Goal: Task Accomplishment & Management: Use online tool/utility

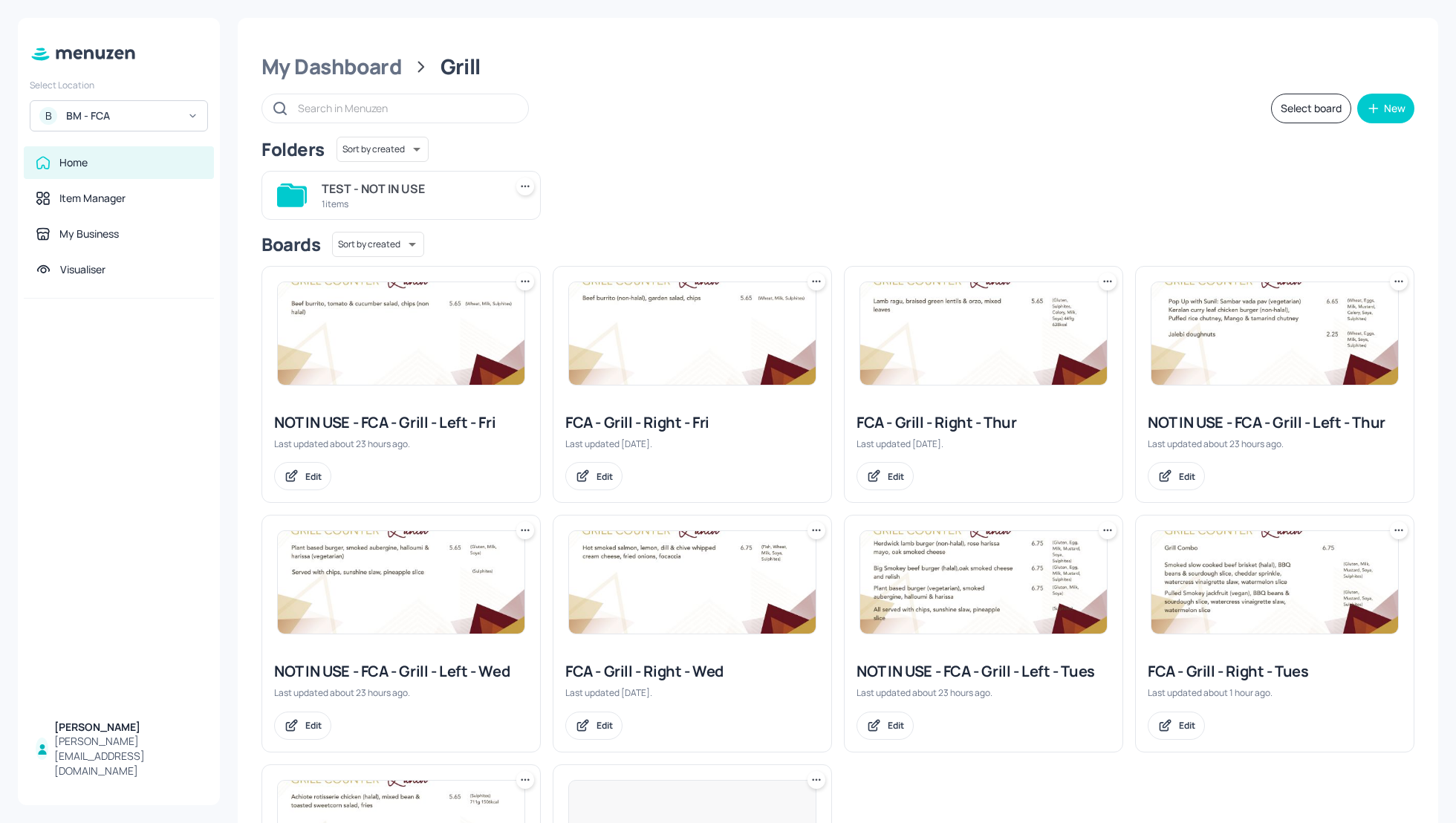
click at [800, 93] on div "Select board New" at bounding box center [837, 108] width 1153 height 30
click at [118, 107] on div "B BM - FCA" at bounding box center [118, 116] width 178 height 31
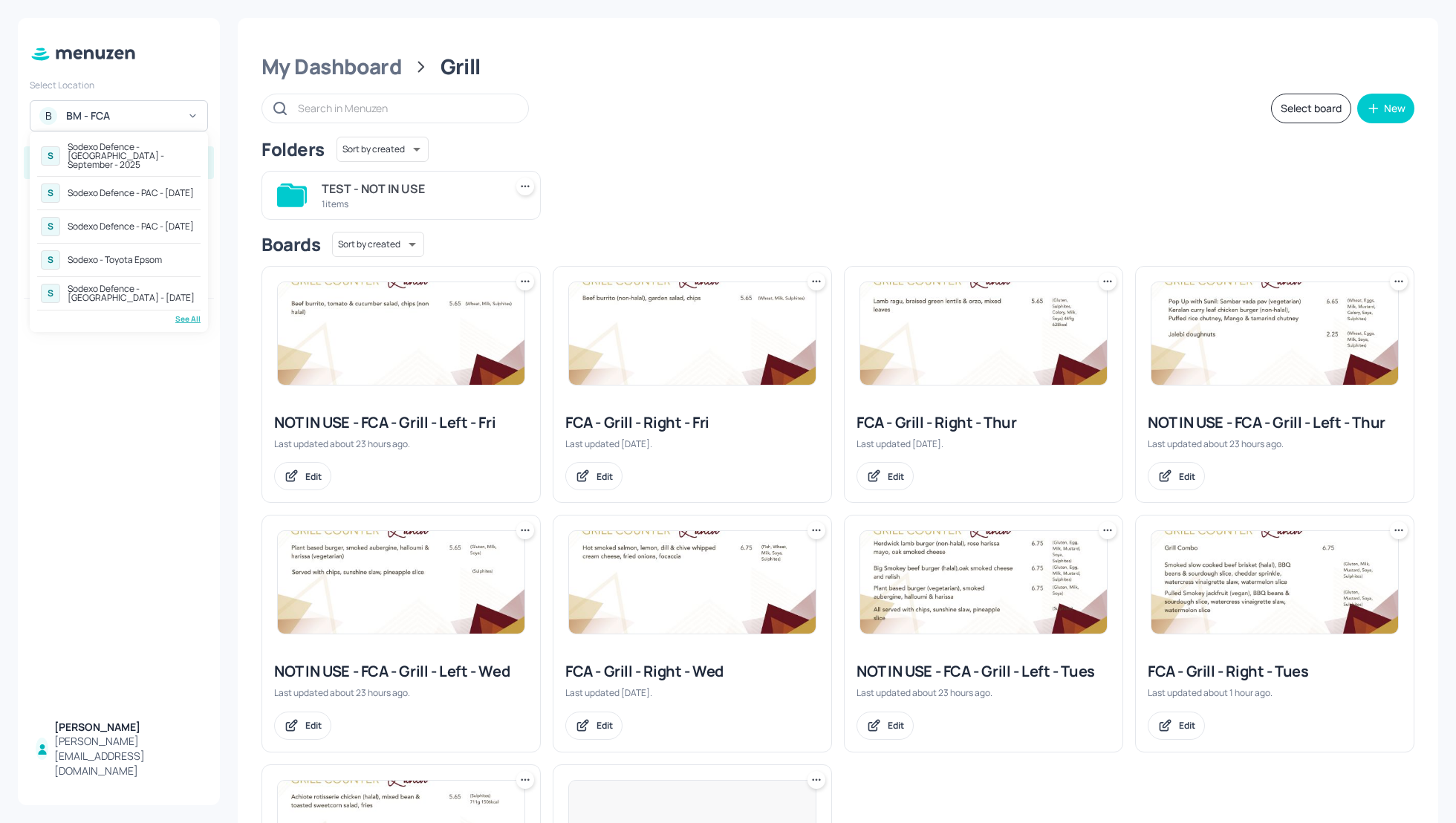
click at [115, 188] on div "Sodexo Defence - PAC - MAY 2025" at bounding box center [130, 193] width 126 height 9
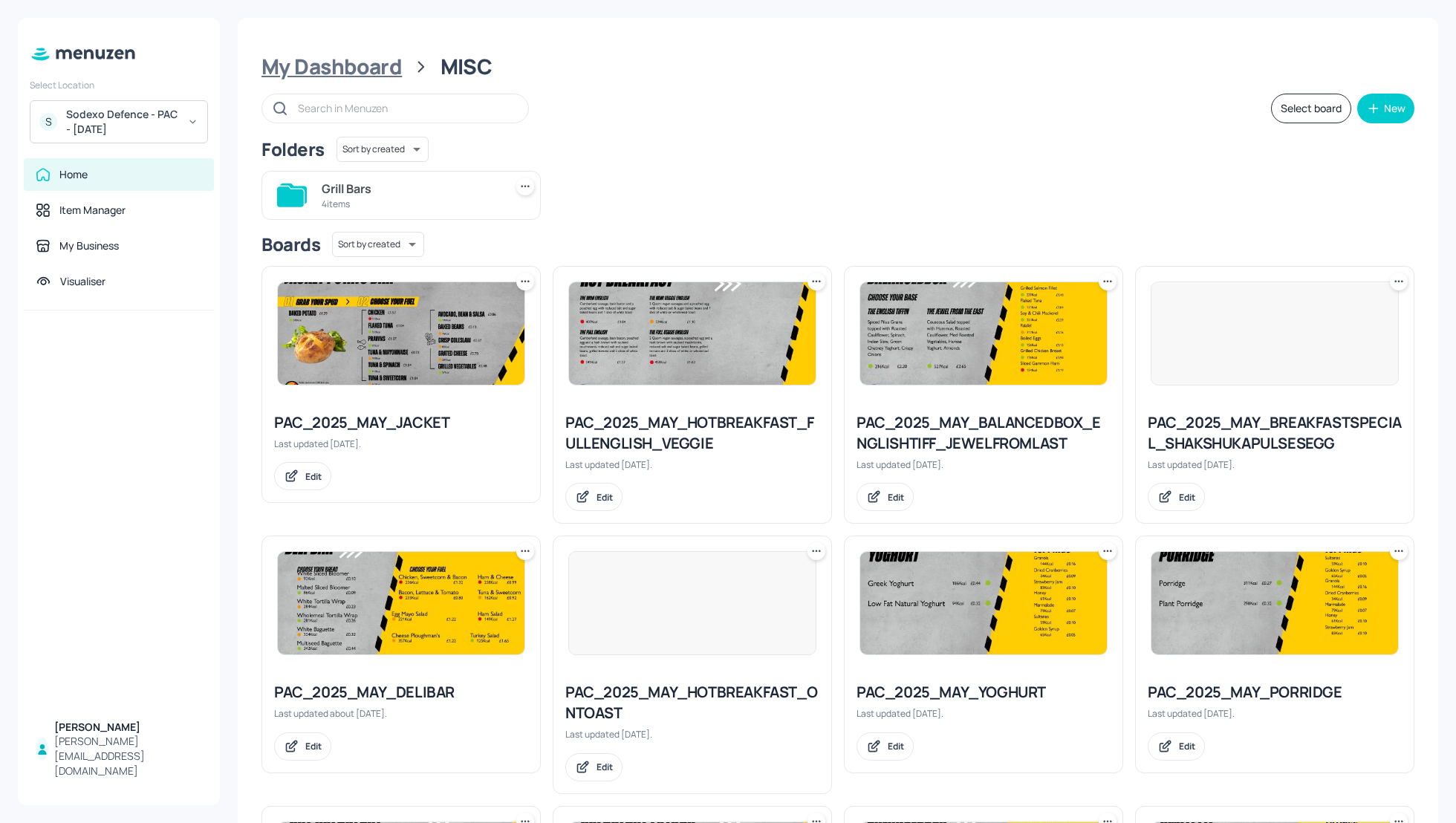
click at [376, 71] on div "My Dashboard" at bounding box center [331, 66] width 141 height 27
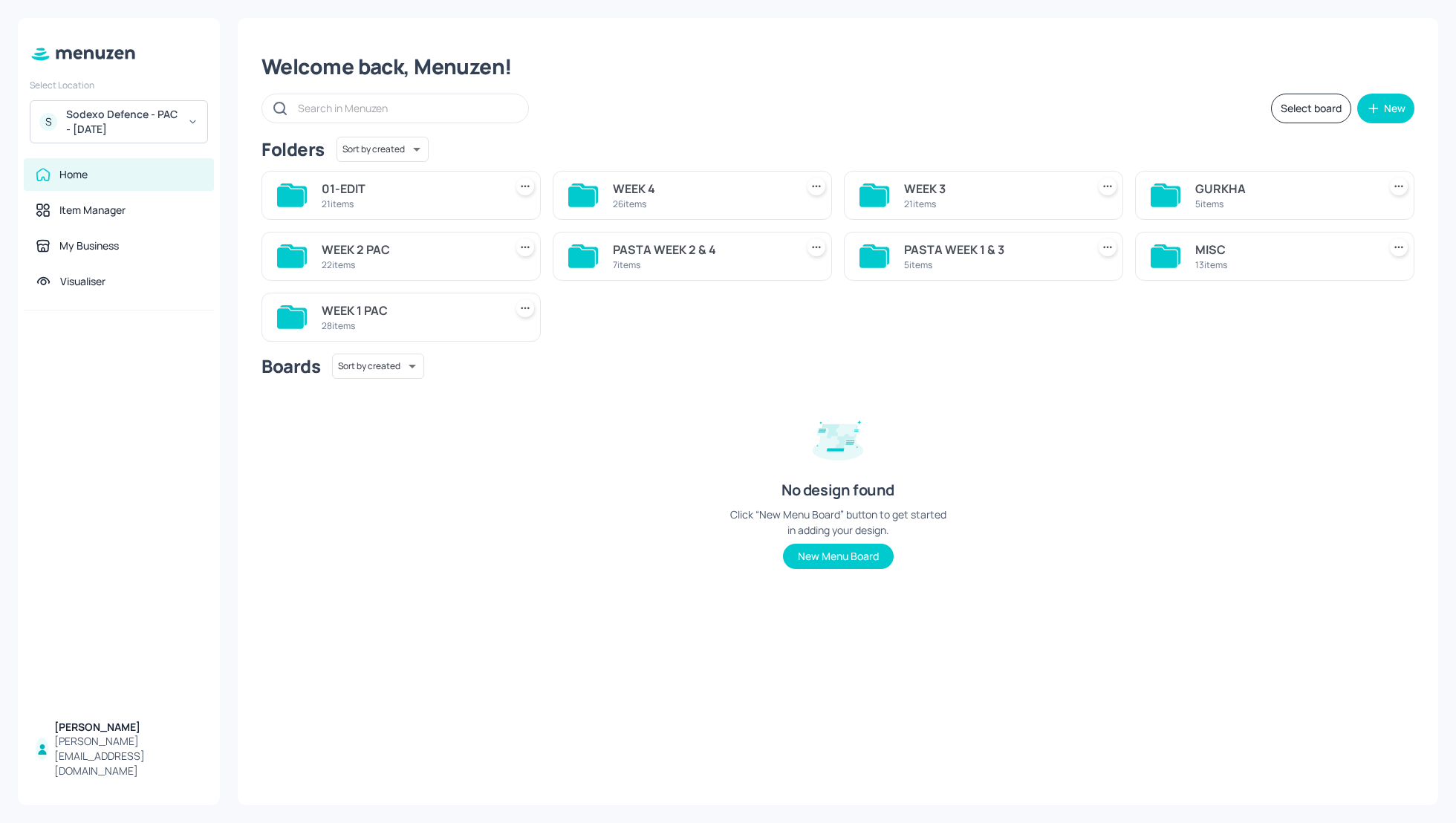
click at [1222, 256] on div "MISC" at bounding box center [1284, 249] width 177 height 18
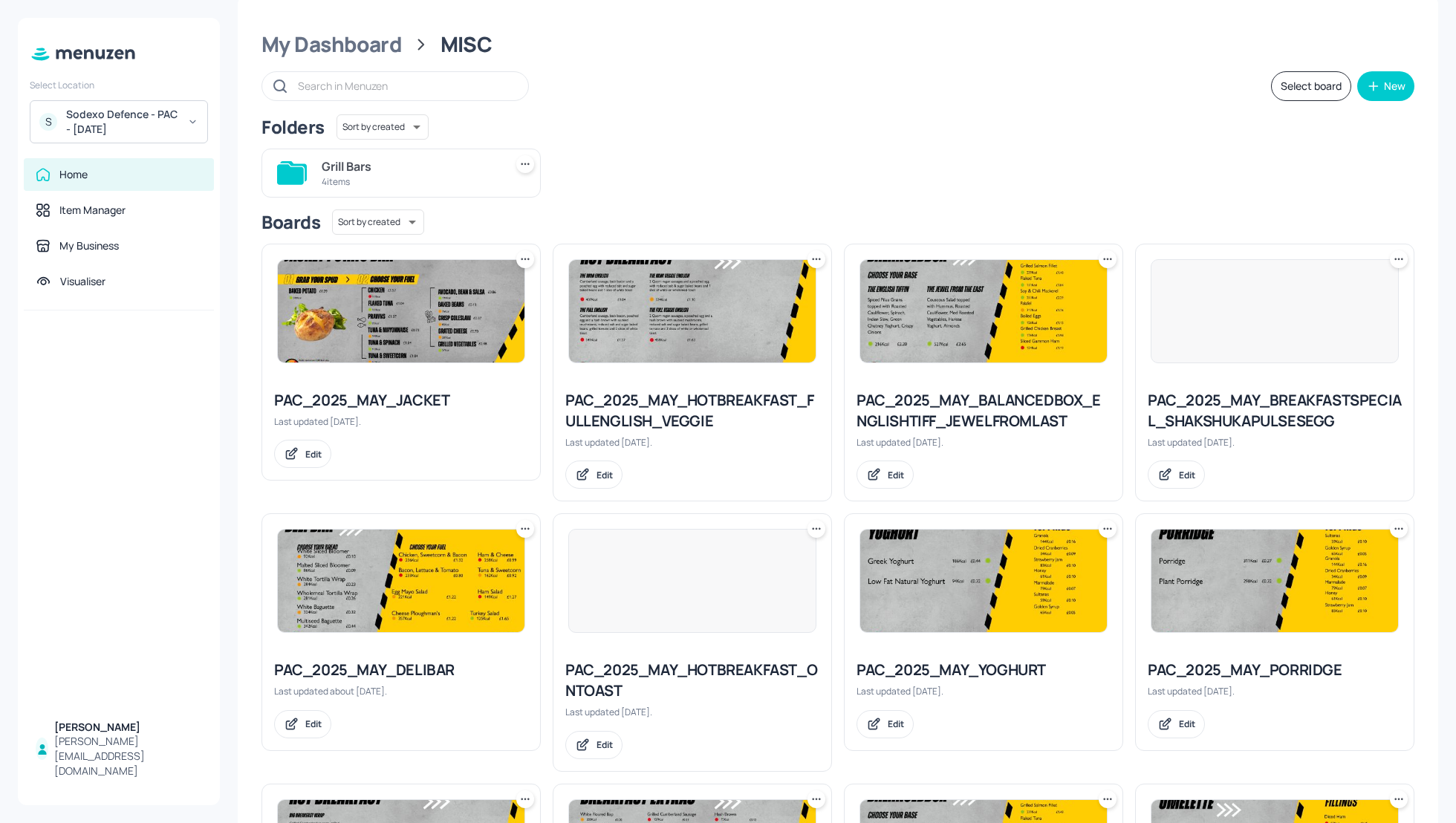
scroll to position [12, 0]
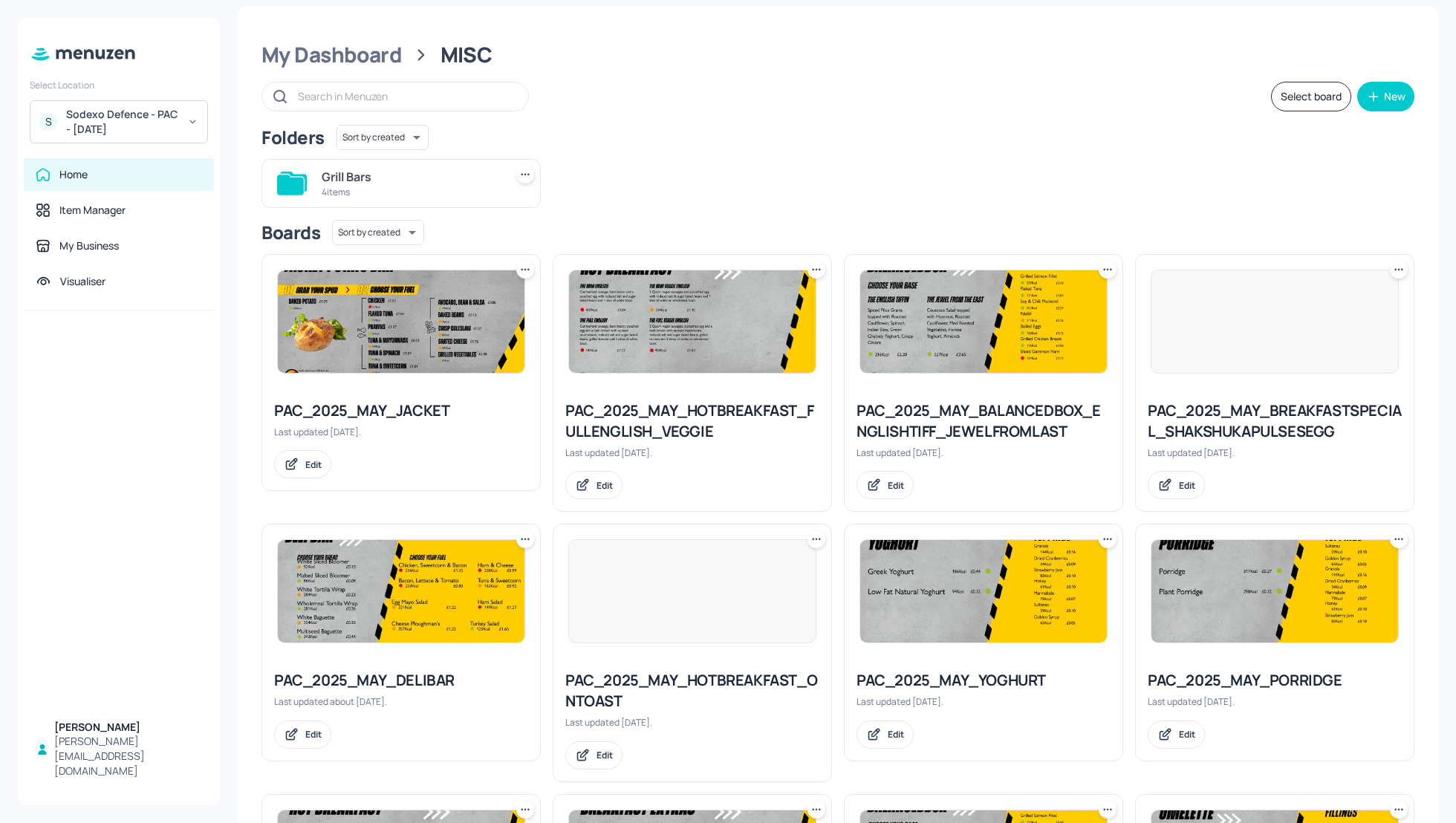
click at [433, 672] on div "PAC_2025_MAY_DELIBAR" at bounding box center [401, 680] width 254 height 21
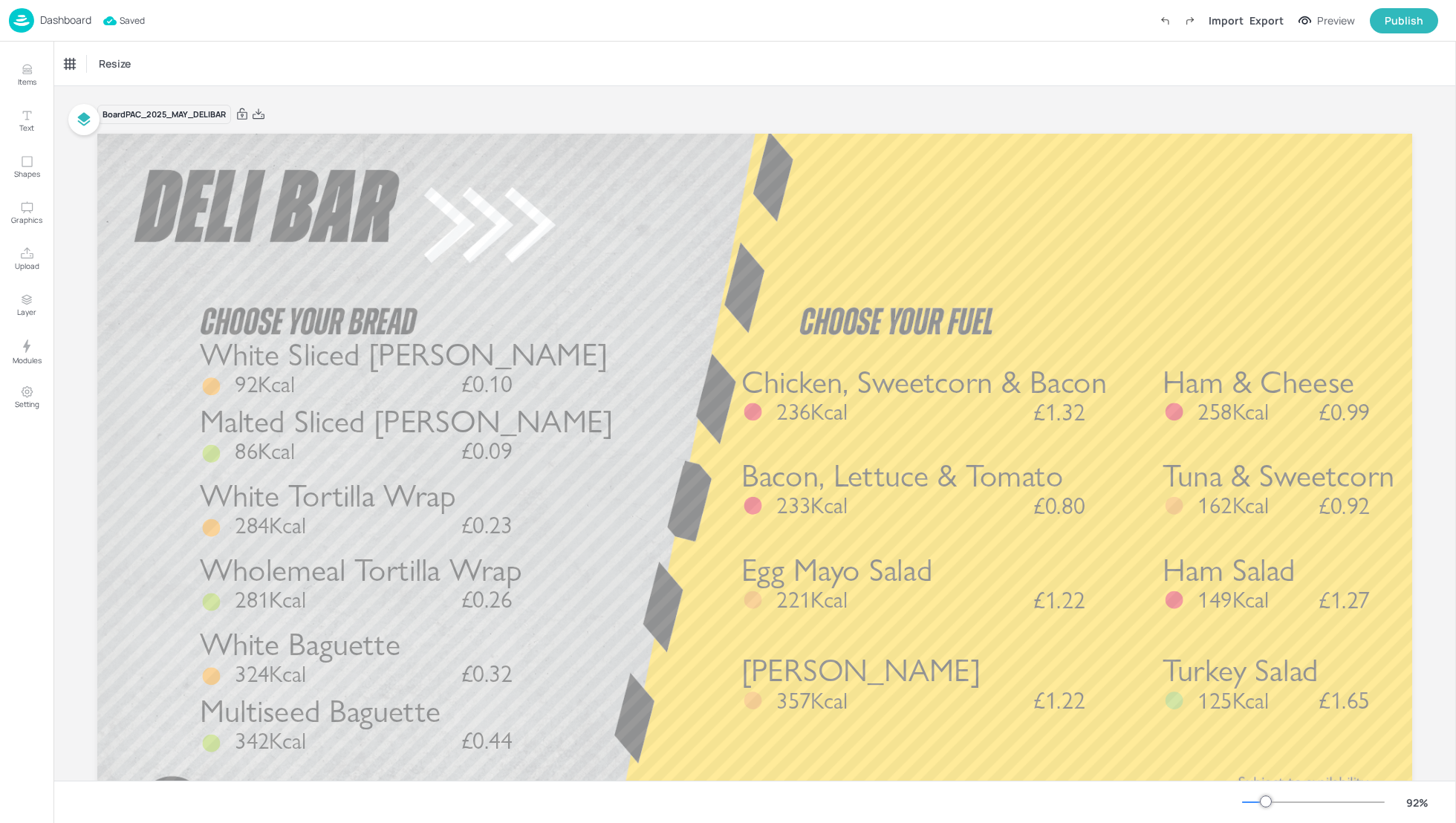
click at [68, 21] on p "Dashboard" at bounding box center [65, 20] width 51 height 10
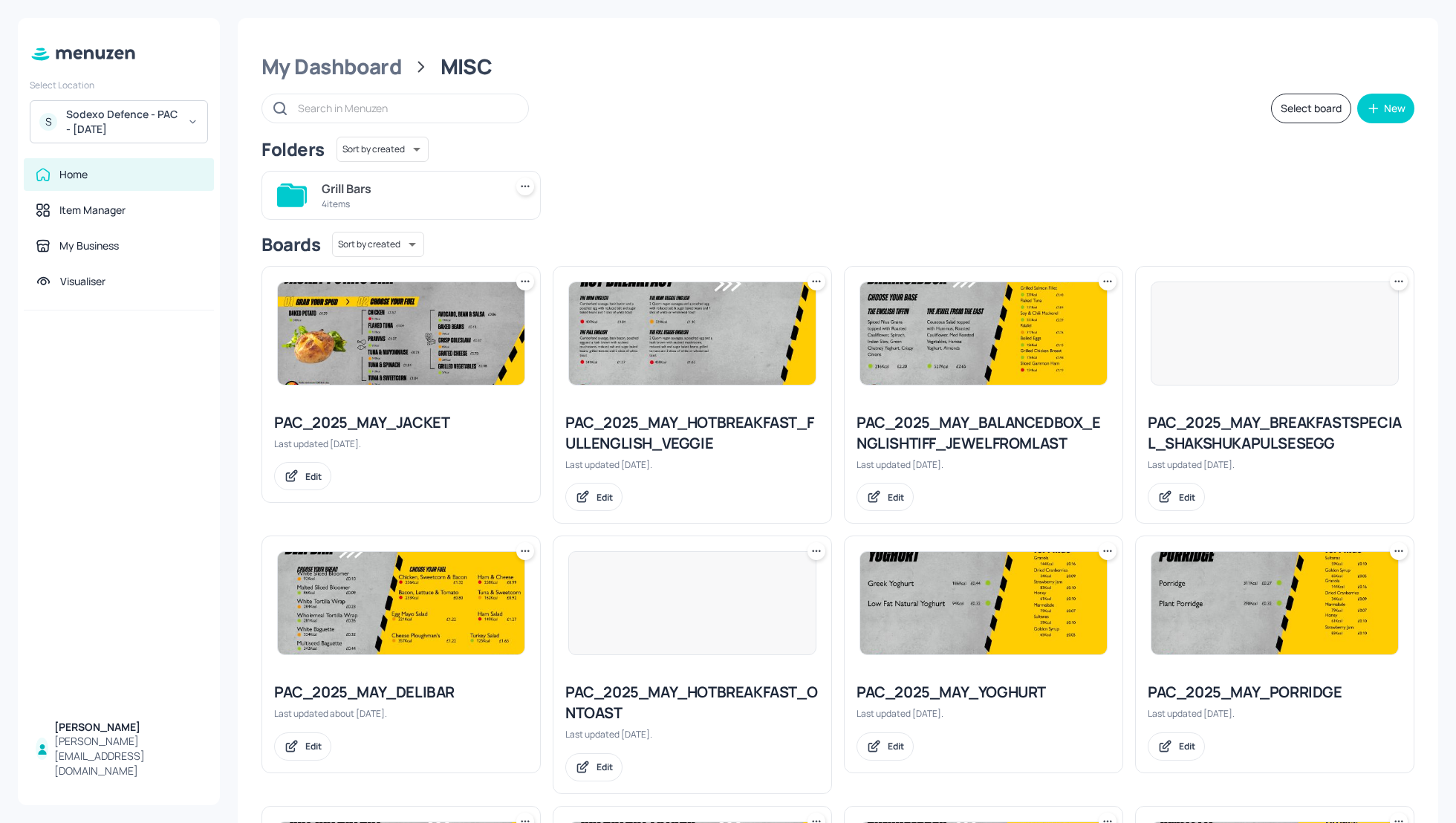
click at [747, 130] on div "My Dashboard MISC Select board New Folders Sort by created id ​ Grill Bars 4 it…" at bounding box center [838, 558] width 1201 height 1081
click at [366, 73] on div "My Dashboard" at bounding box center [331, 66] width 141 height 27
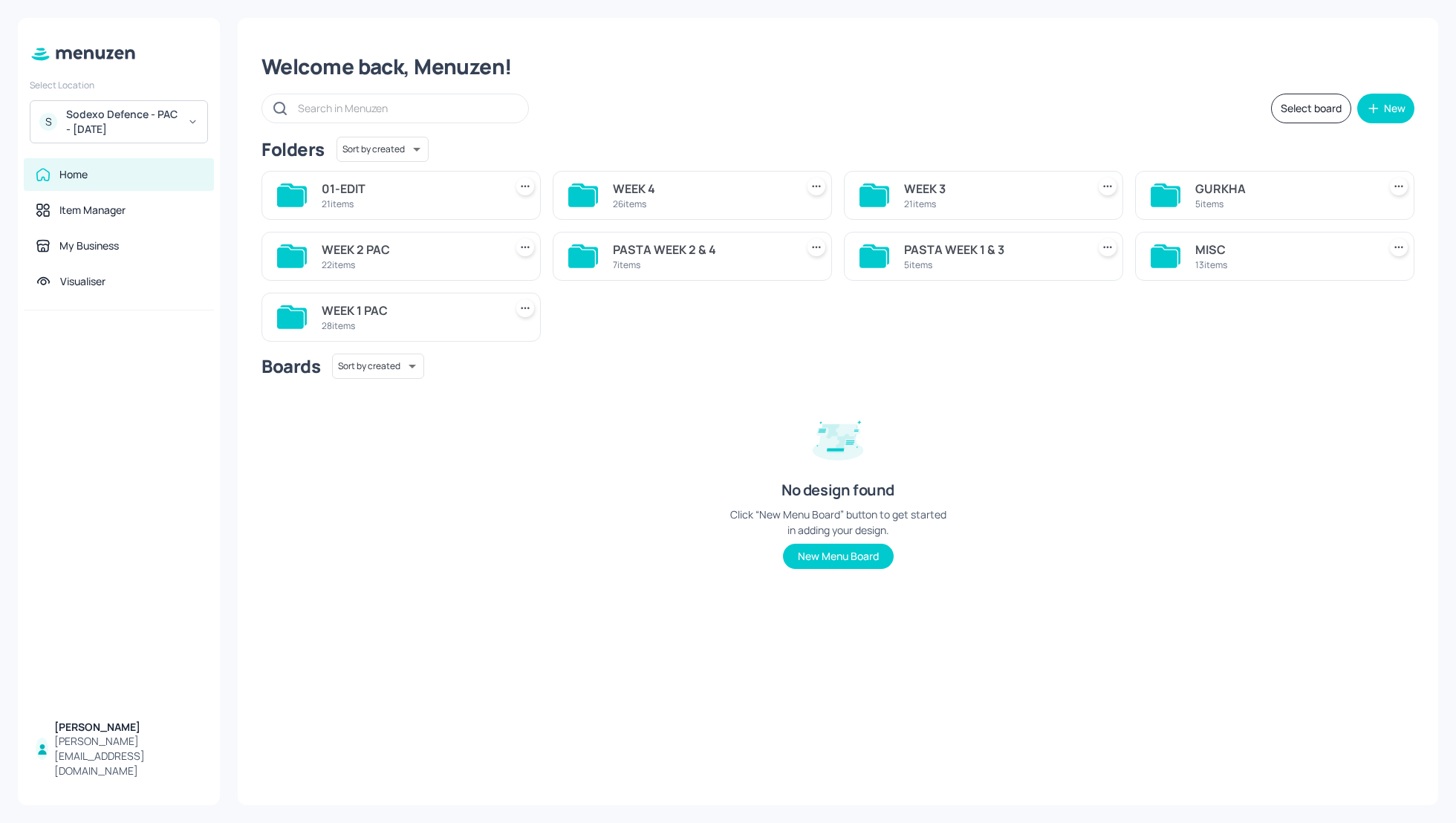
click at [360, 251] on div "WEEK 2 PAC" at bounding box center [410, 249] width 177 height 18
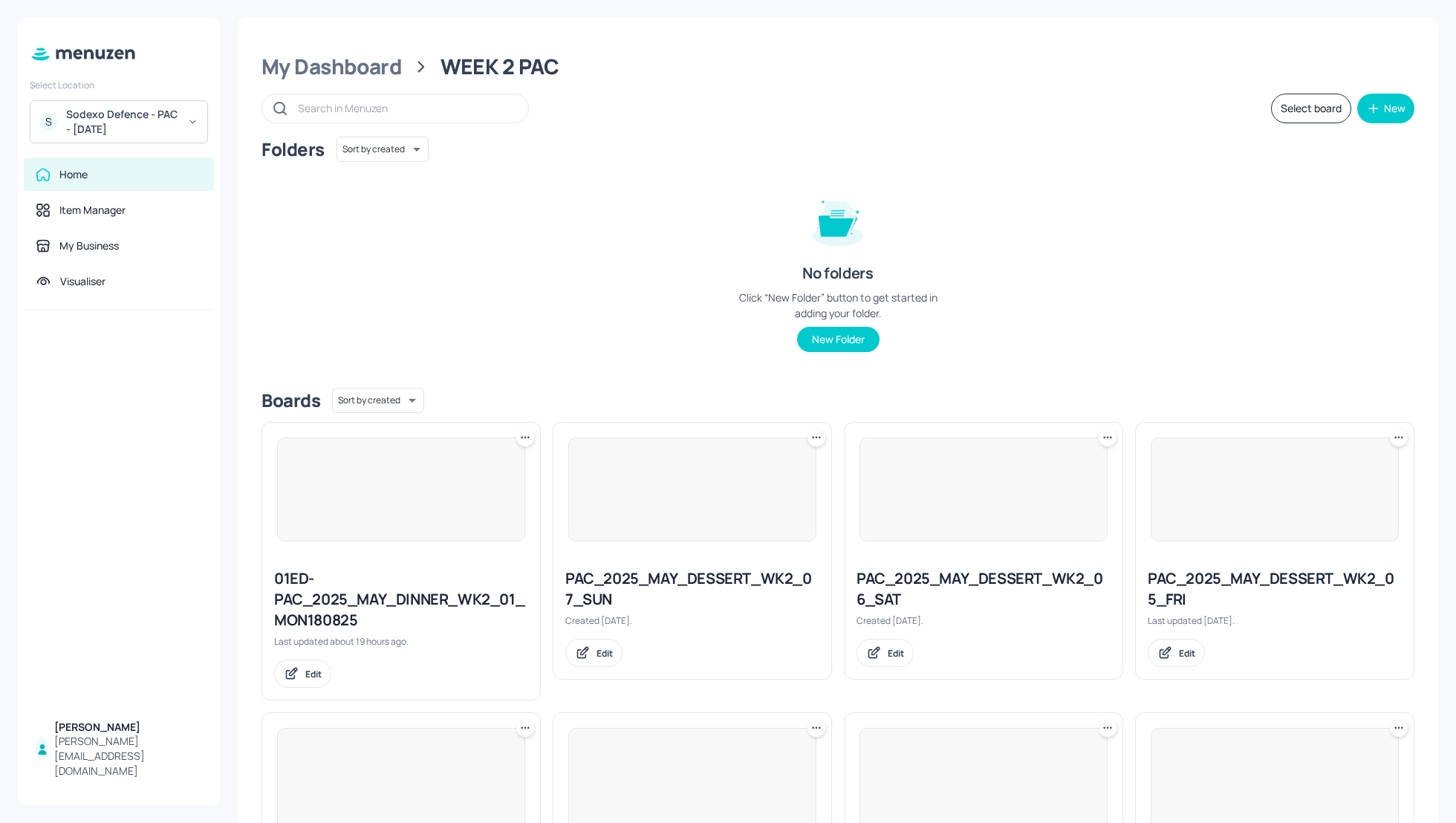
click at [701, 216] on div "Folders Sort by created id ​ No folders Click “New Folder” button to get starte…" at bounding box center [837, 256] width 1153 height 240
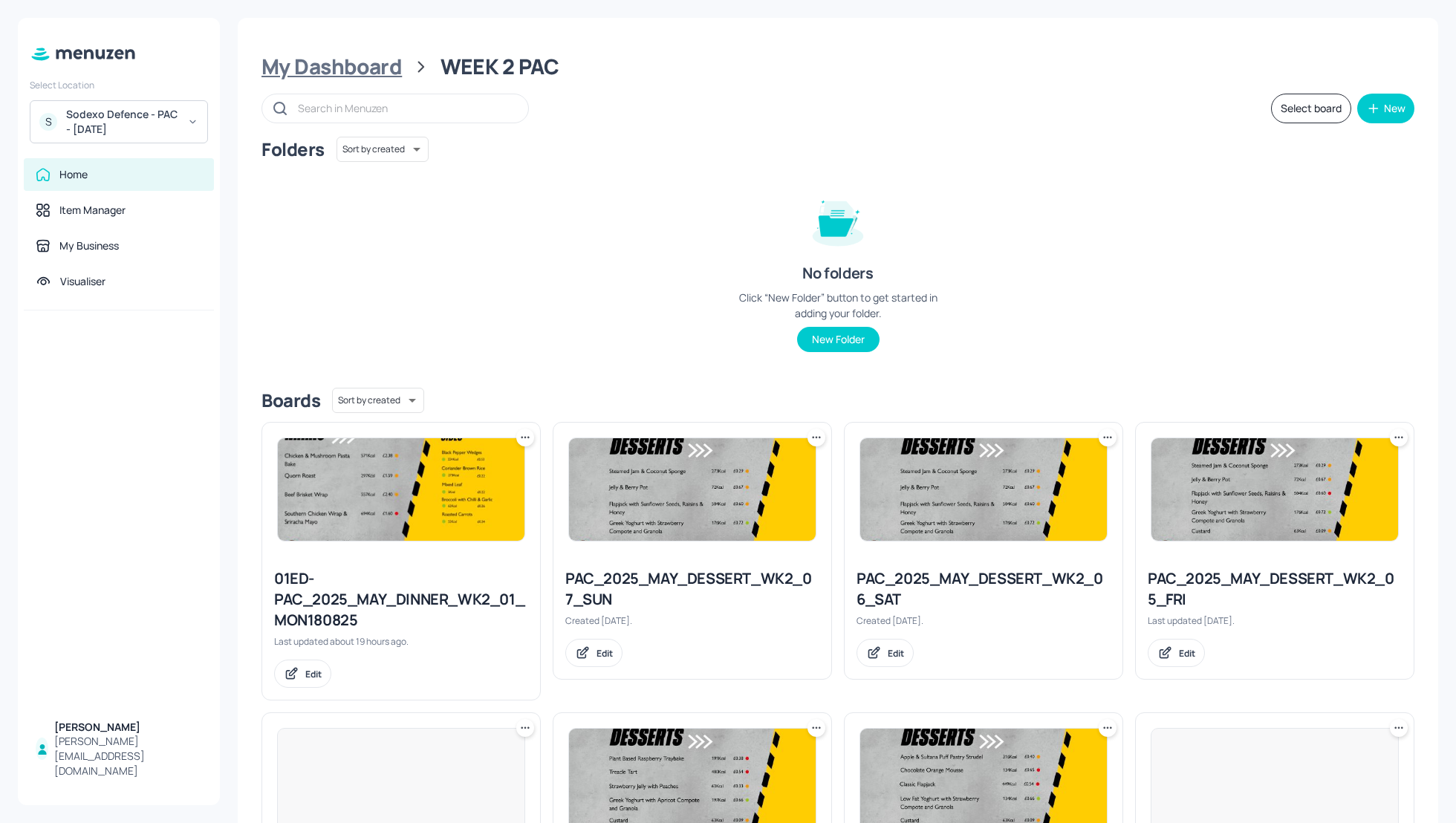
click at [331, 76] on div "My Dashboard" at bounding box center [331, 66] width 141 height 27
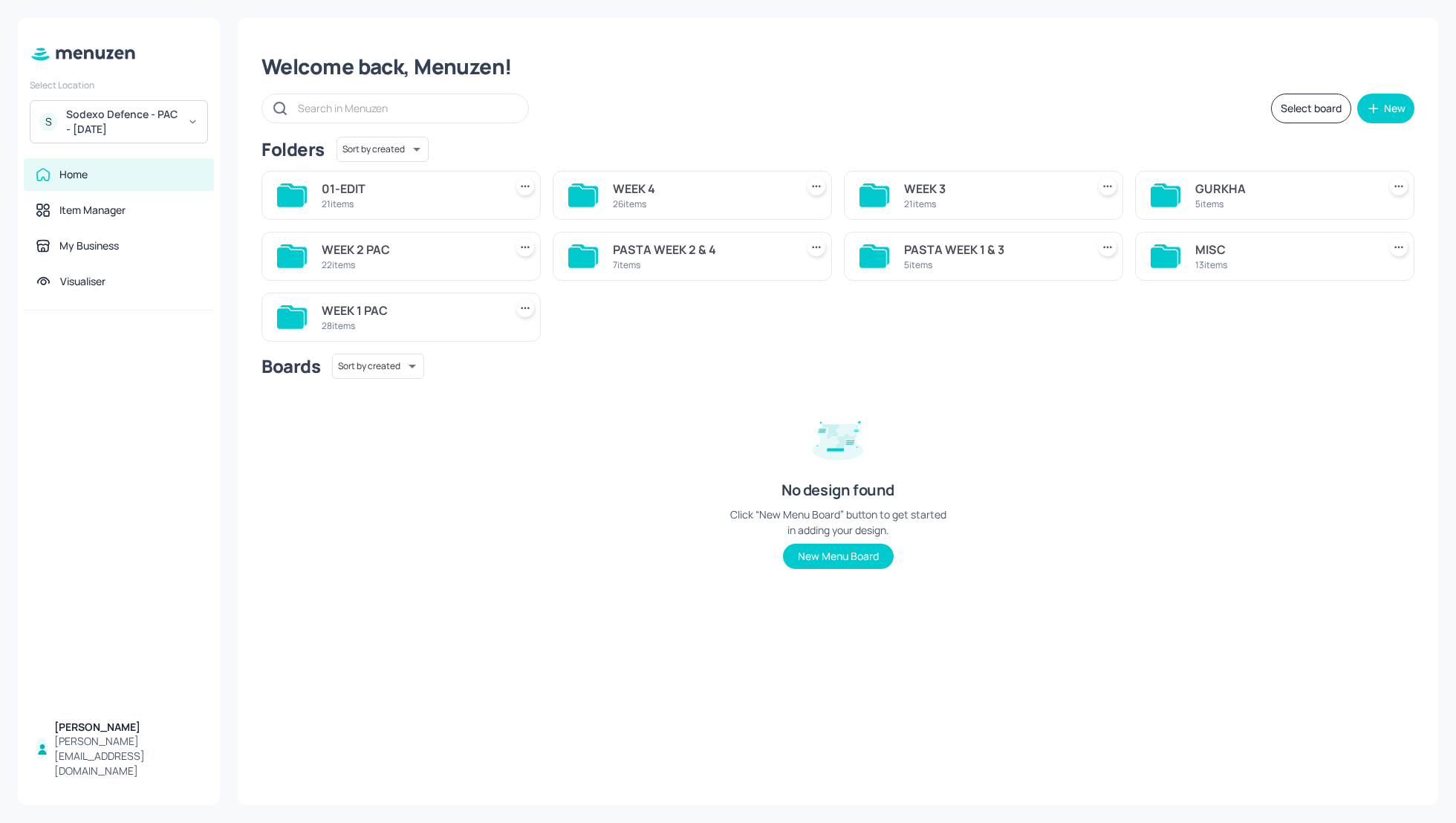
click at [693, 247] on div "PASTA WEEK 2 & 4" at bounding box center [701, 249] width 177 height 18
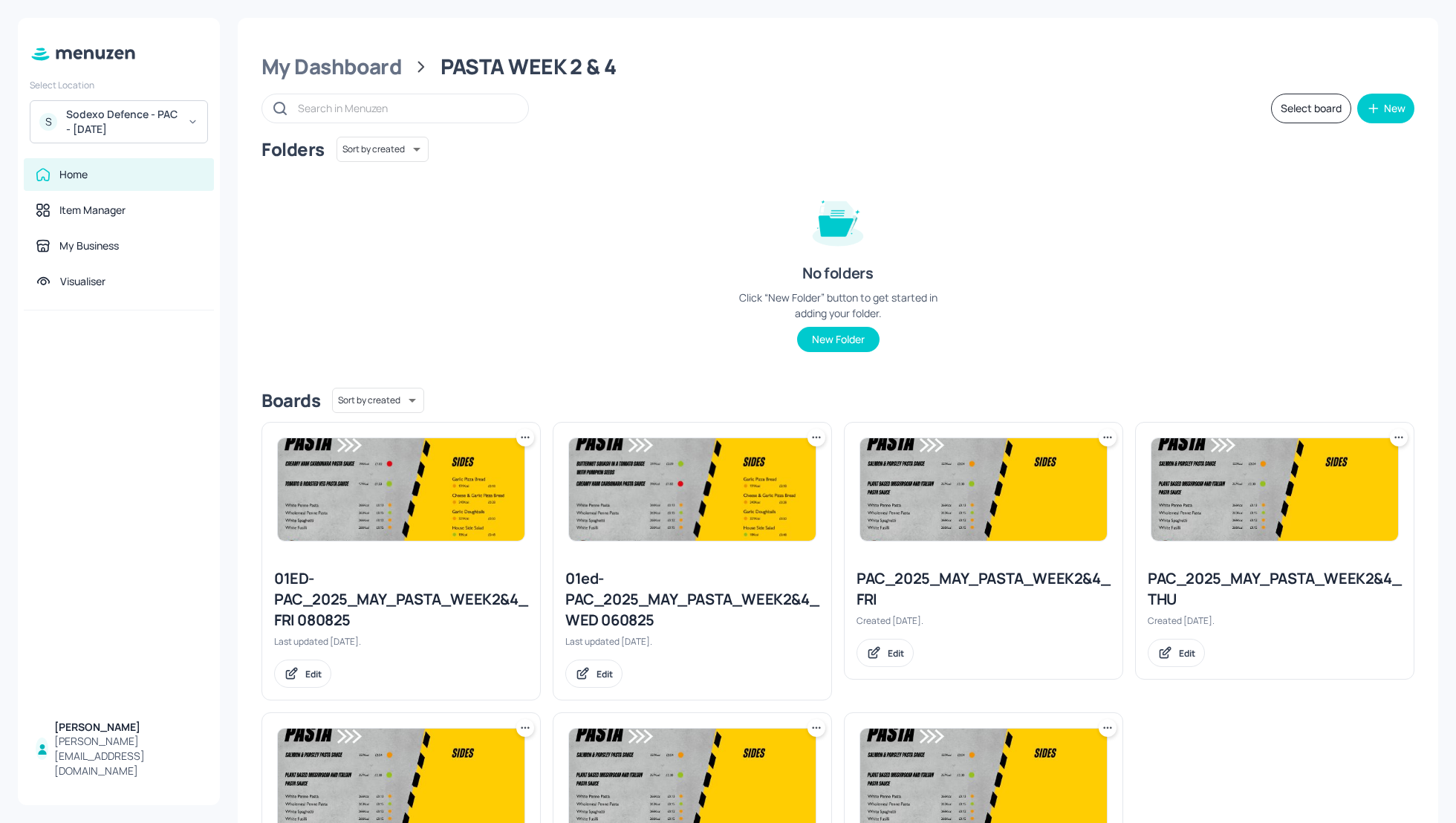
click at [1052, 274] on div "Folders Sort by created id ​ No folders Click “New Folder” button to get starte…" at bounding box center [837, 256] width 1153 height 240
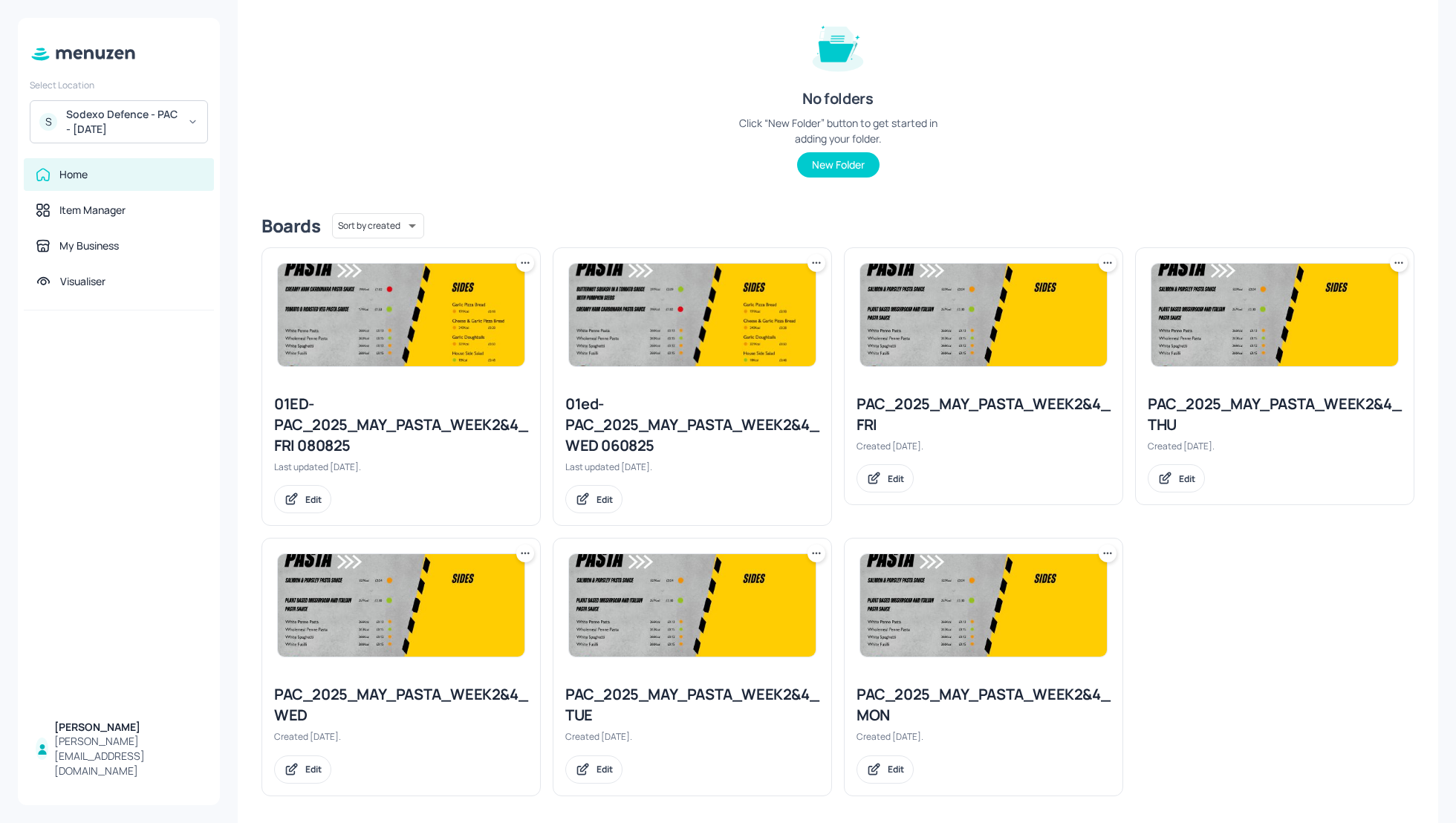
scroll to position [181, 0]
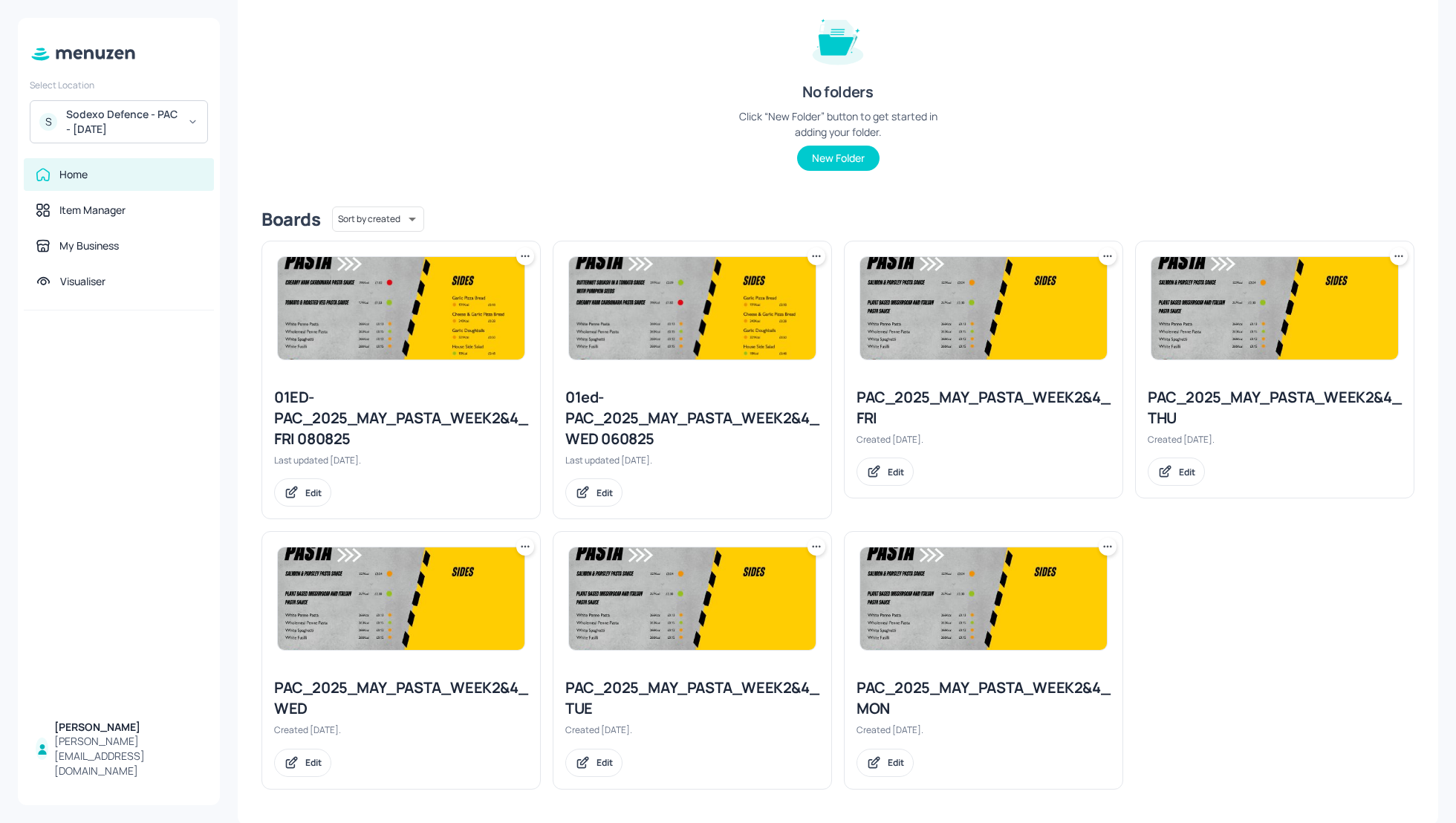
click at [813, 550] on icon at bounding box center [817, 546] width 15 height 15
click at [779, 607] on div "Duplicate" at bounding box center [757, 601] width 118 height 25
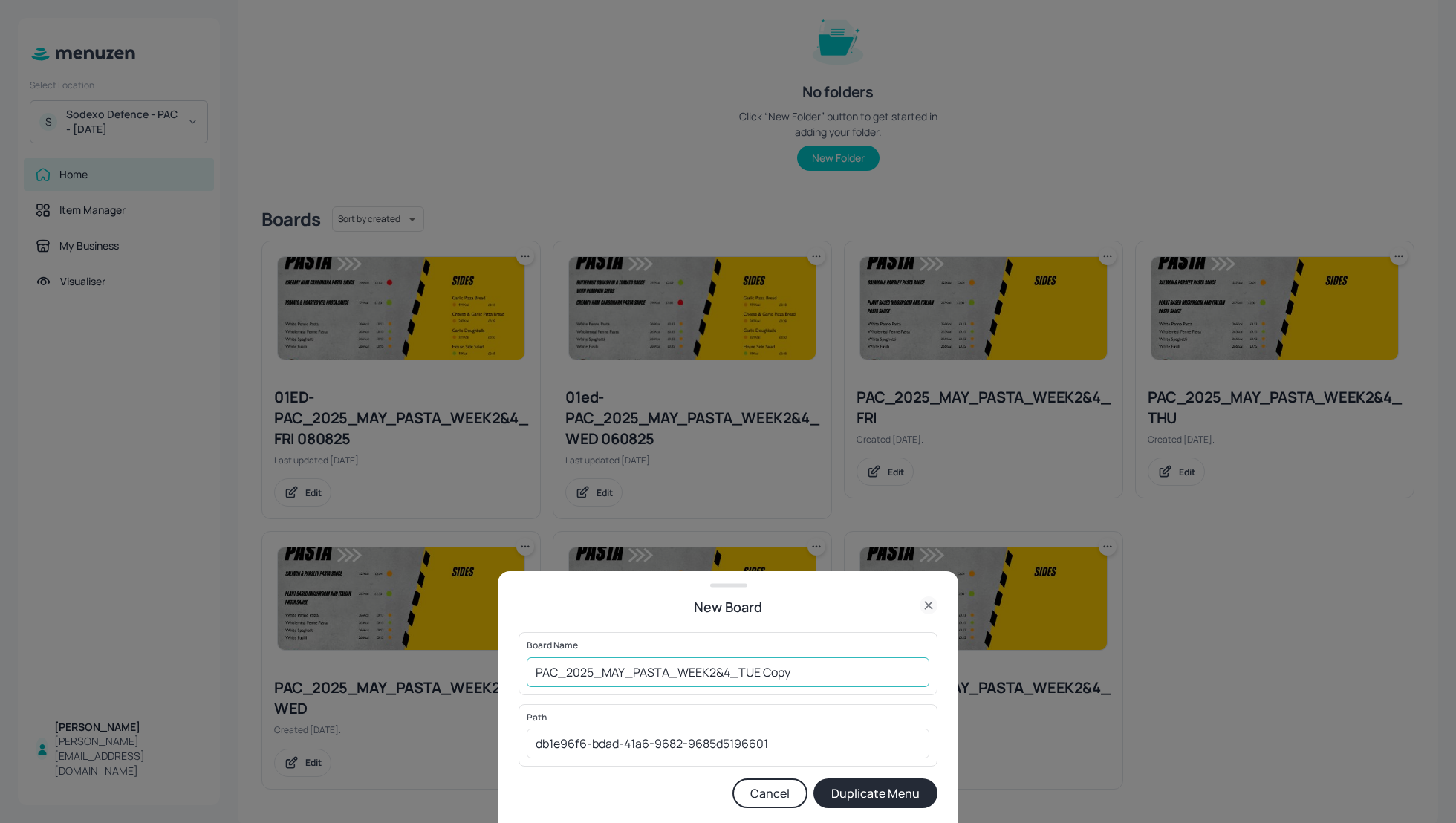
click at [530, 674] on input "PAC_2025_MAY_PASTA_WEEK2&4_TUE Copy" at bounding box center [728, 672] width 403 height 30
click at [847, 665] on input "01_EDIT_PAC_2025_MAY_PASTA_WEEK2&4_TUE Copy" at bounding box center [728, 672] width 403 height 30
type input "01_EDIT_PAC_2025_MAY_PASTA_WEEK2&4_TUE_190825"
click at [872, 799] on button "Duplicate Menu" at bounding box center [874, 793] width 124 height 30
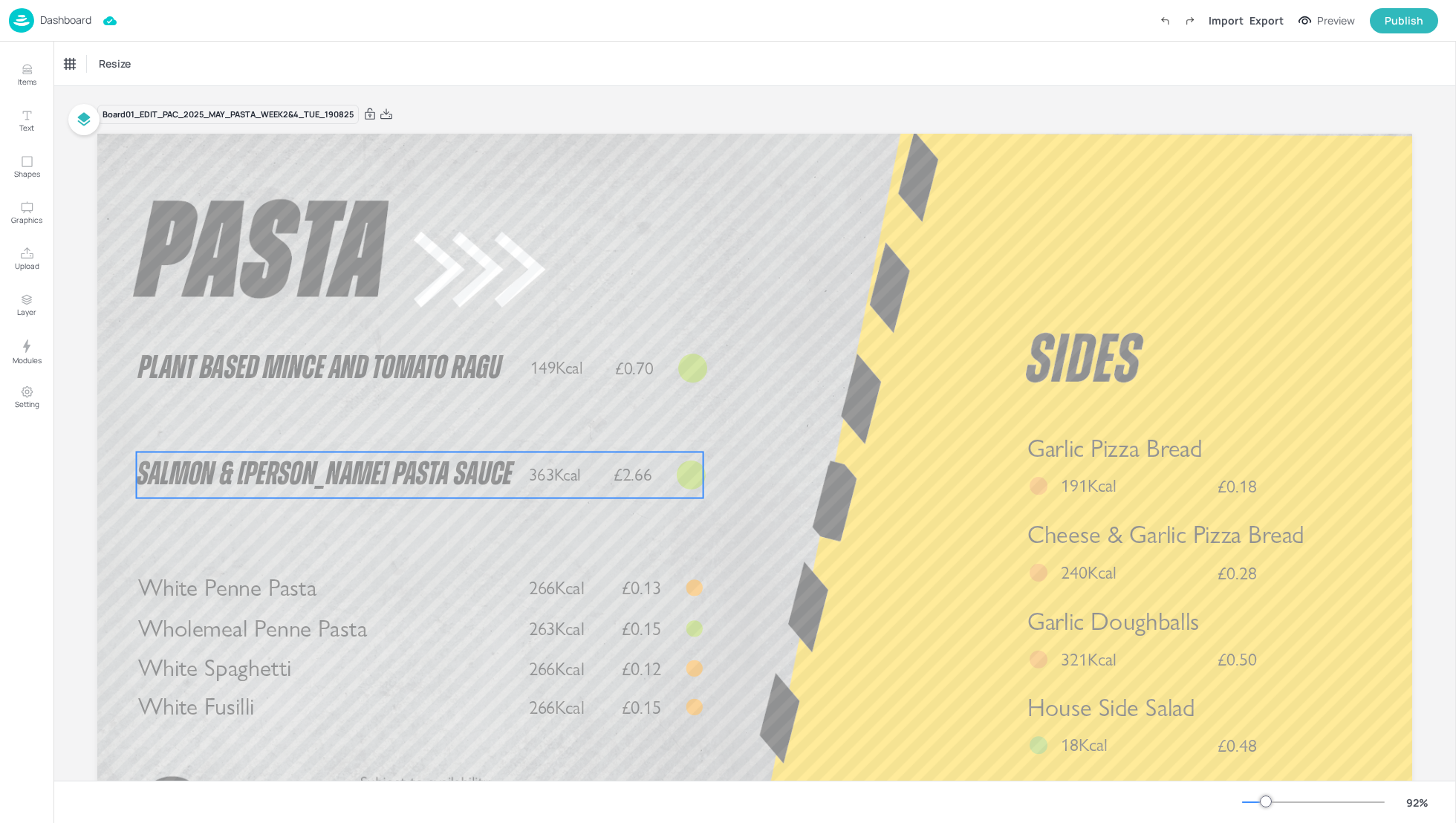
click at [315, 477] on span "Salmon & [PERSON_NAME] Pasta Sauce" at bounding box center [324, 474] width 376 height 33
click at [139, 74] on div "Salmon & [PERSON_NAME] Pasta Sauce" at bounding box center [133, 63] width 148 height 25
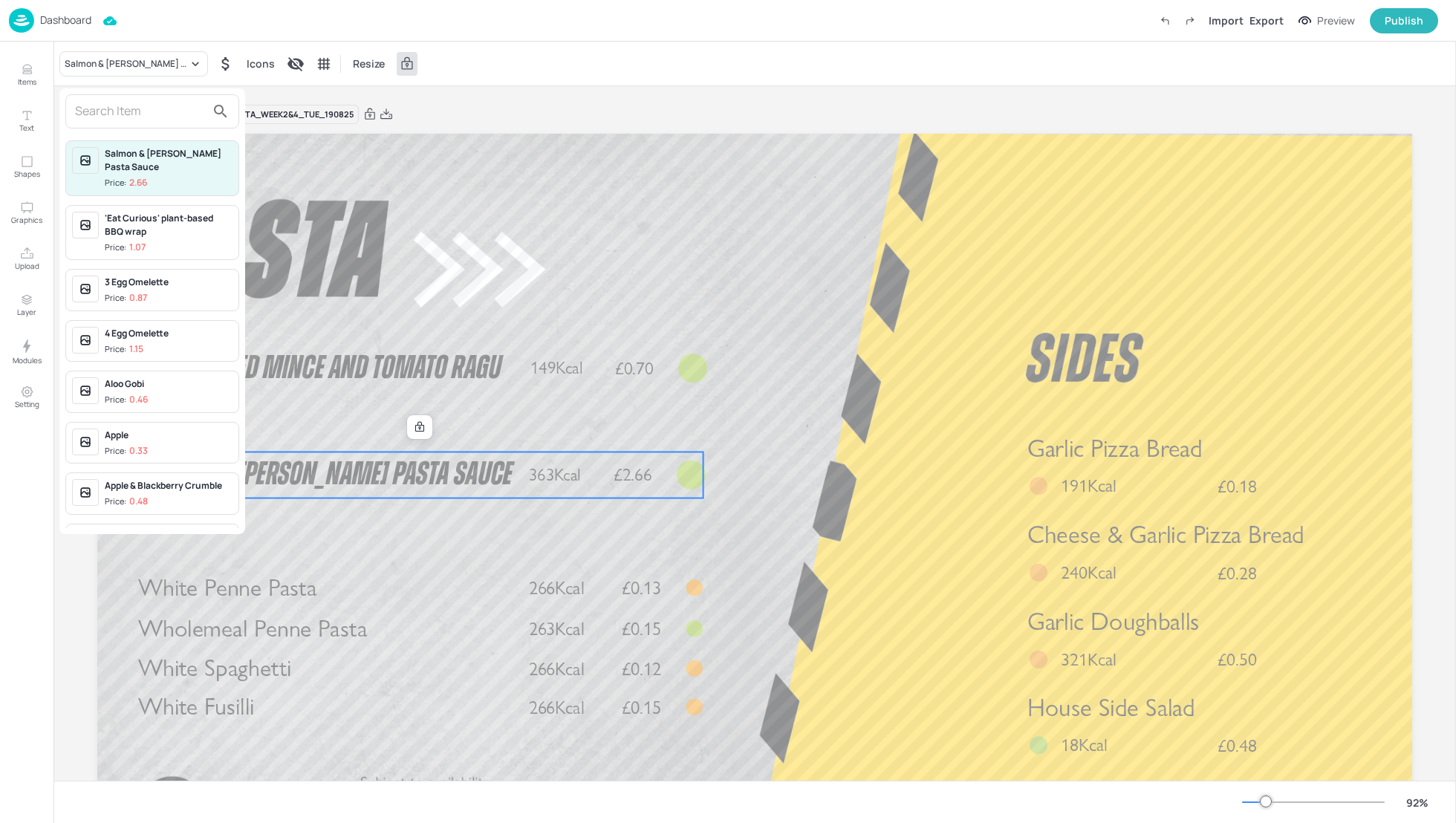
click at [115, 106] on input "text" at bounding box center [140, 111] width 130 height 23
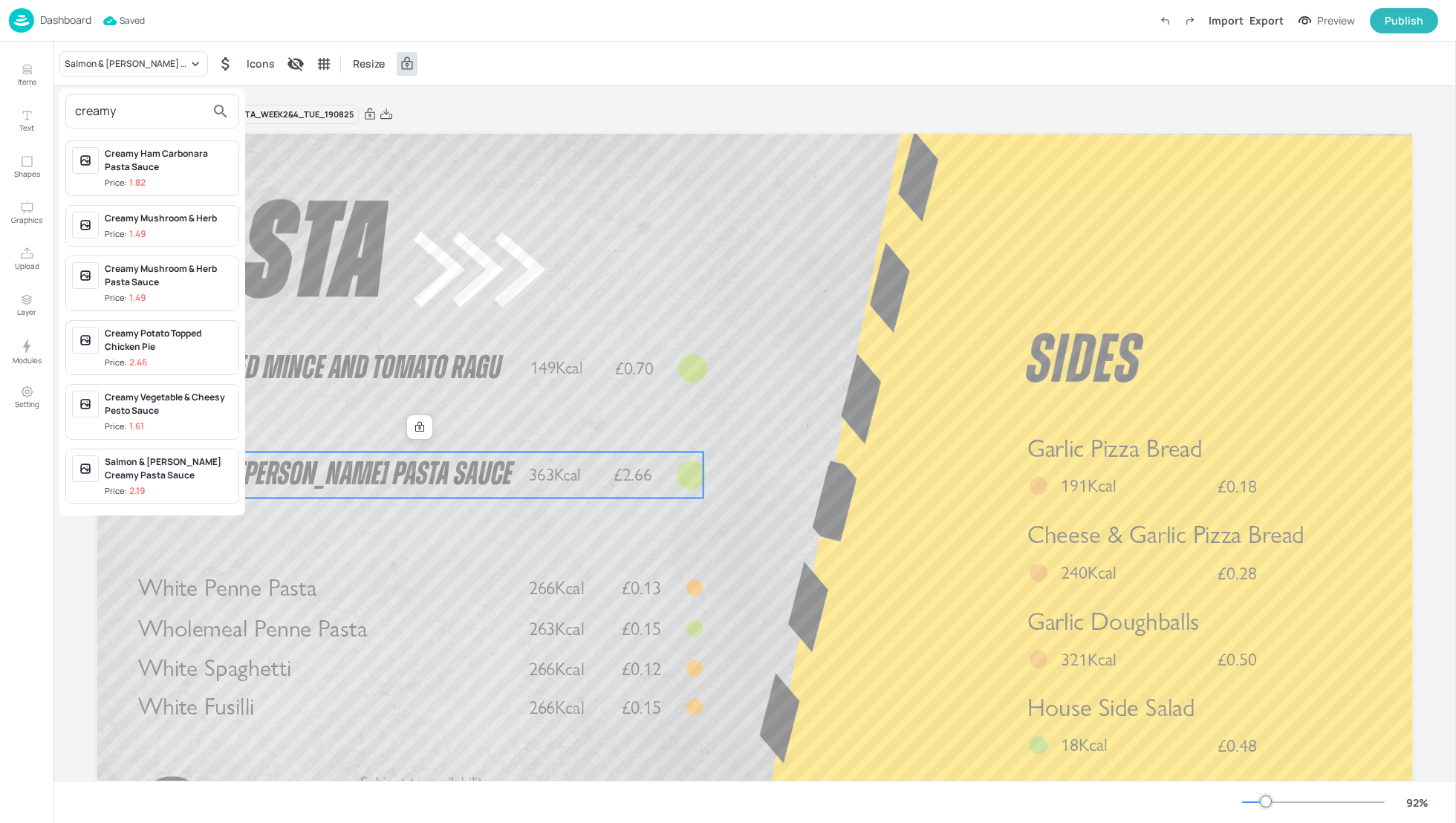
type input "creamy"
click at [137, 165] on div "Creamy Ham Carbonara Pasta Sauce" at bounding box center [168, 160] width 128 height 27
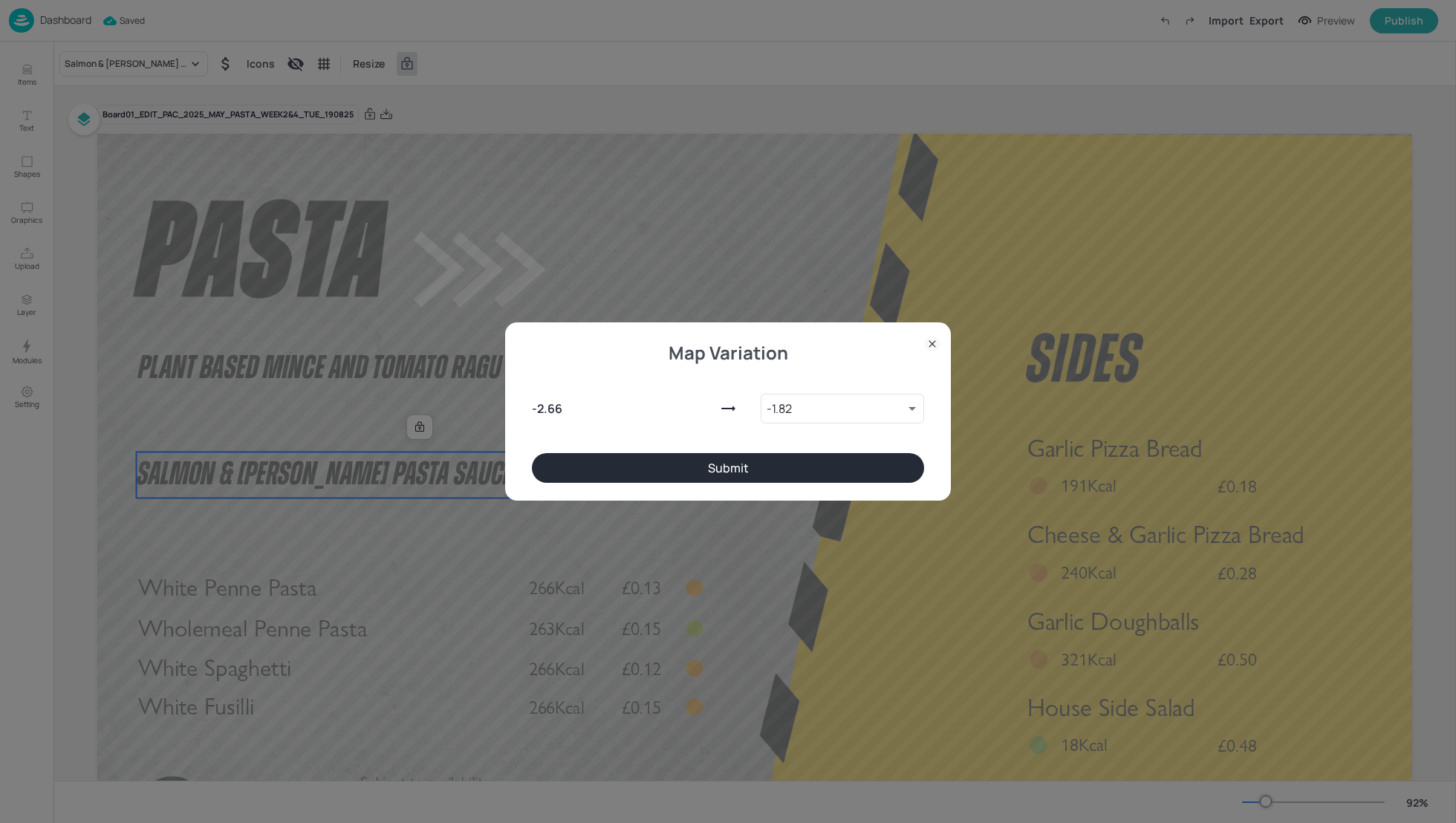
click at [769, 463] on button "Submit" at bounding box center [727, 468] width 392 height 30
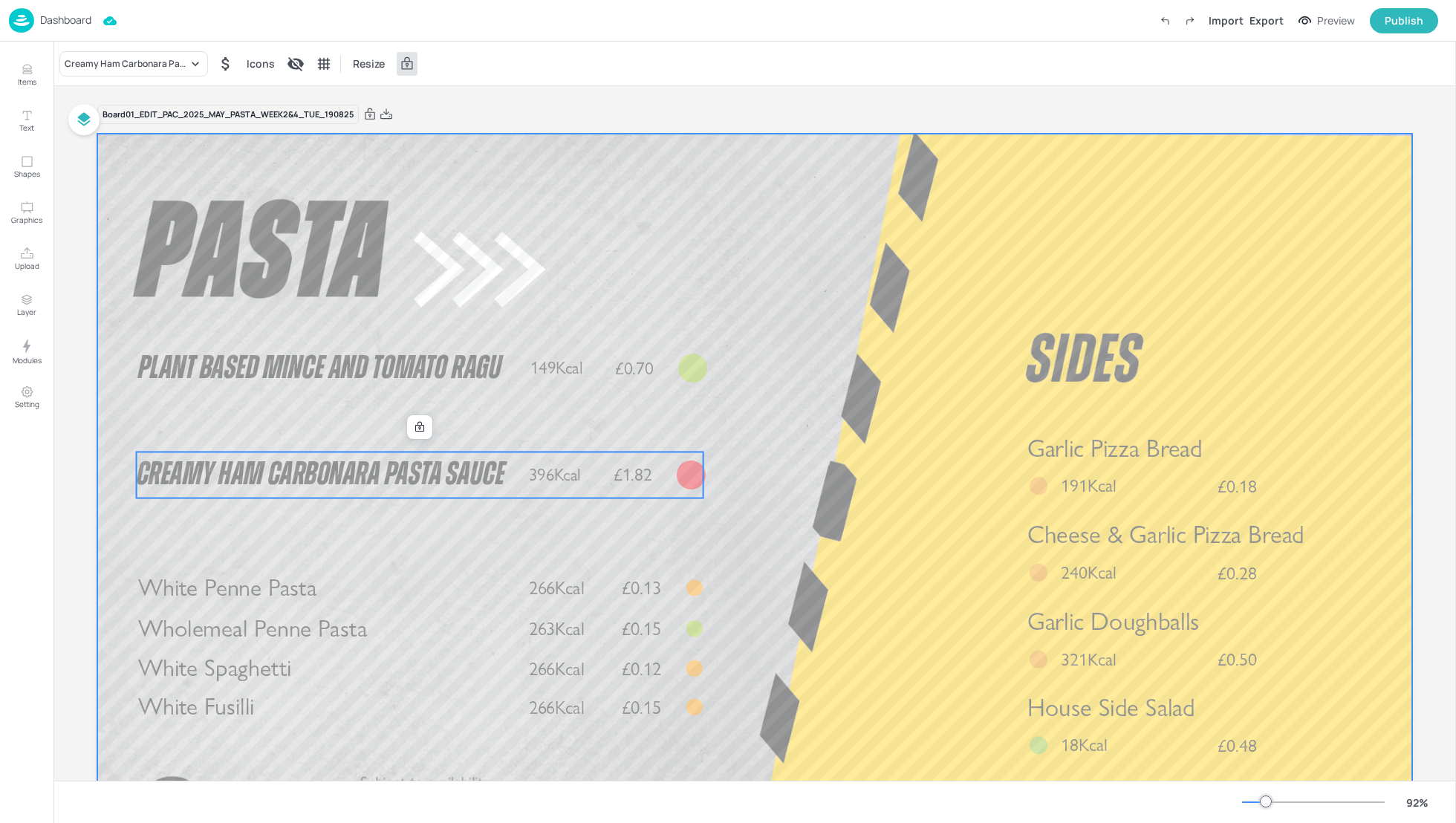
click at [857, 435] on div at bounding box center [754, 503] width 1314 height 740
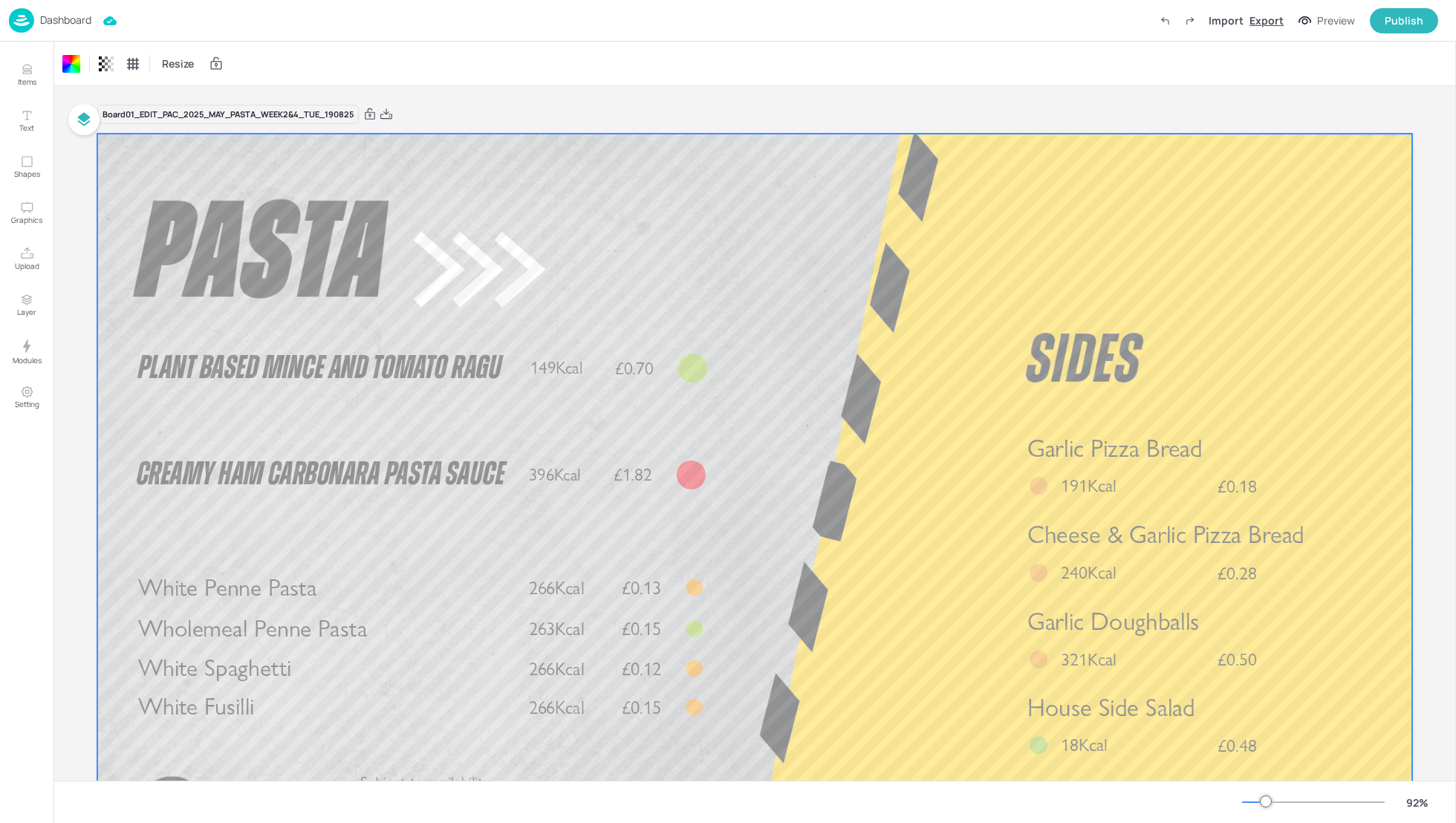
click at [1265, 21] on div "Export" at bounding box center [1266, 21] width 34 height 16
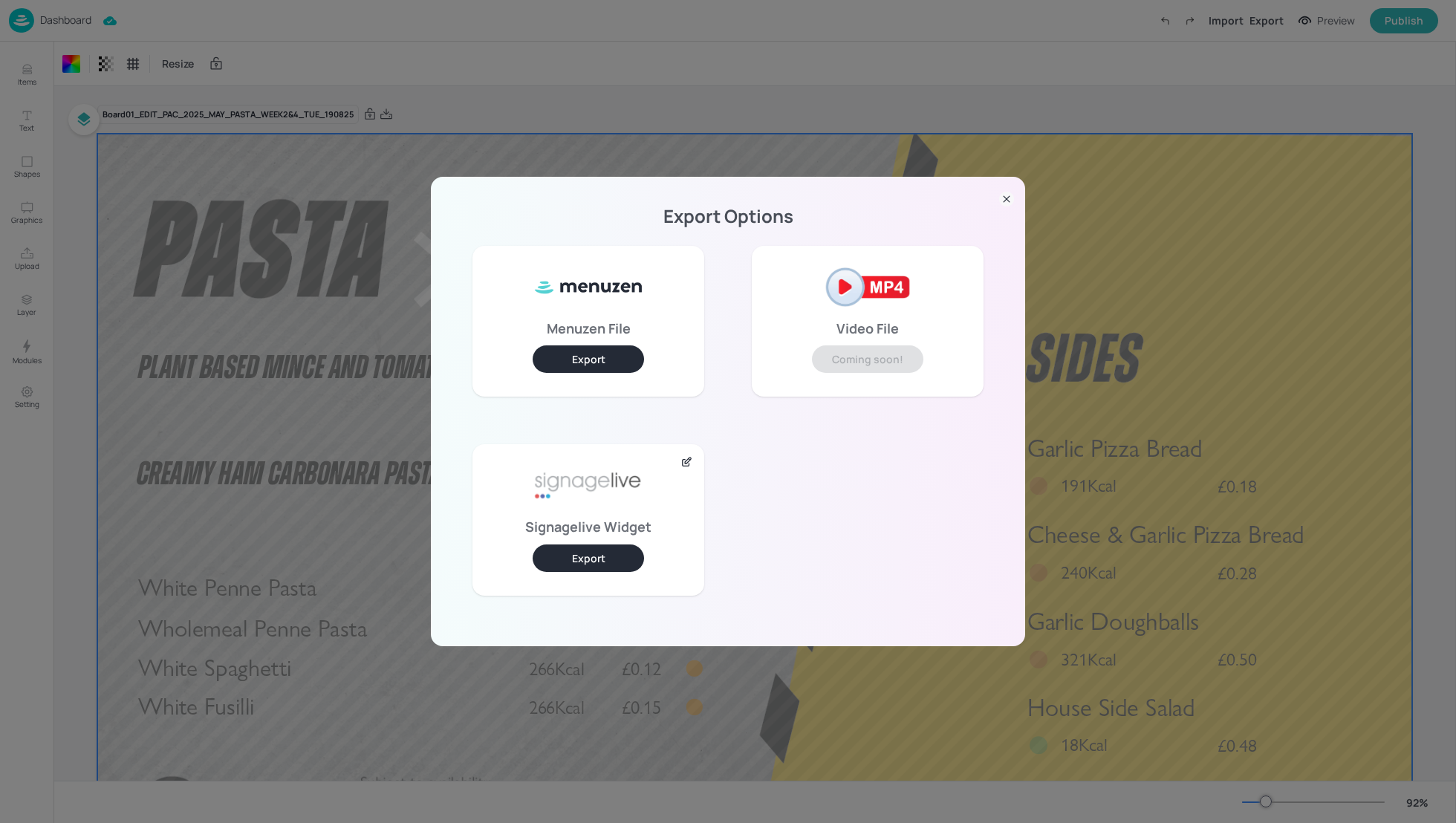
click at [614, 558] on button "Export" at bounding box center [588, 557] width 112 height 27
